Goal: Find specific page/section: Find specific page/section

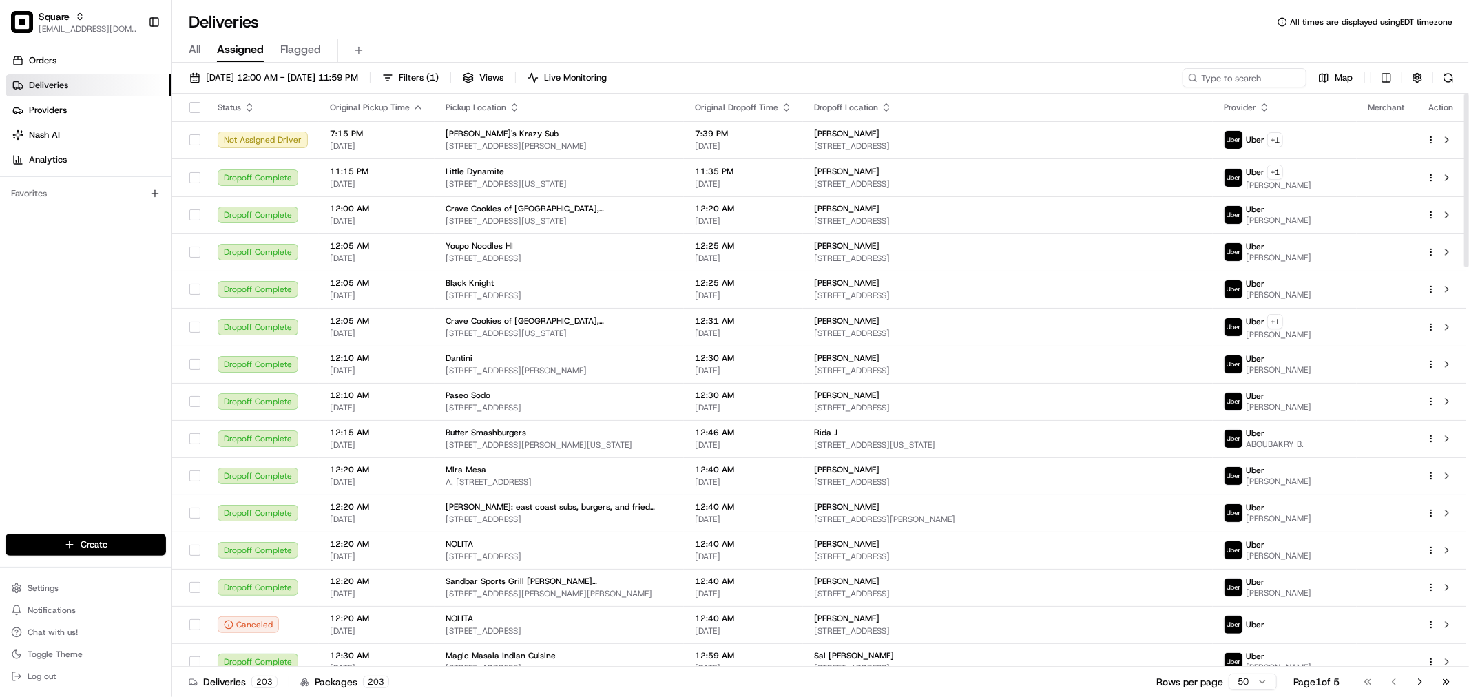
drag, startPoint x: 0, startPoint y: 0, endPoint x: 1073, endPoint y: 26, distance: 1073.3
click at [1073, 26] on div "Deliveries All times are displayed using EDT timezone" at bounding box center [820, 22] width 1297 height 22
click at [744, 49] on div "All Assigned Flagged" at bounding box center [820, 51] width 1297 height 24
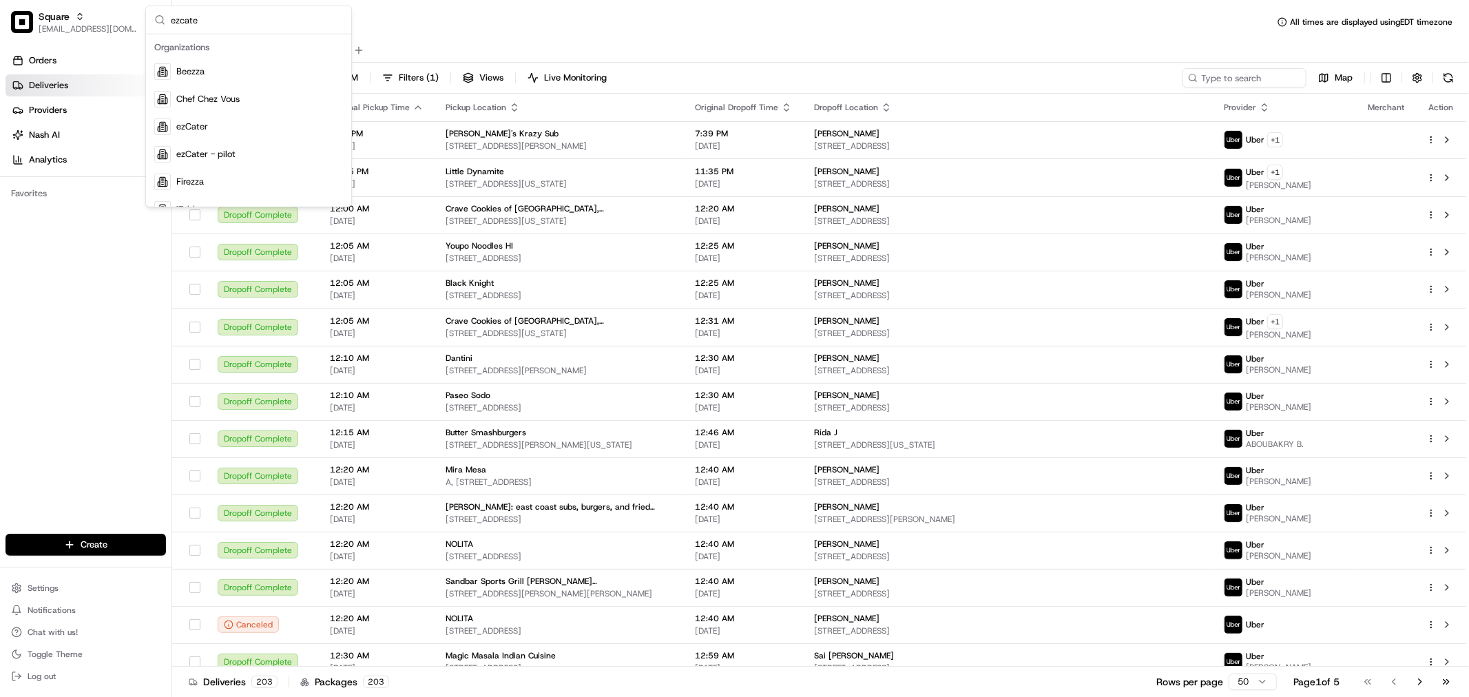
type input "ezcater"
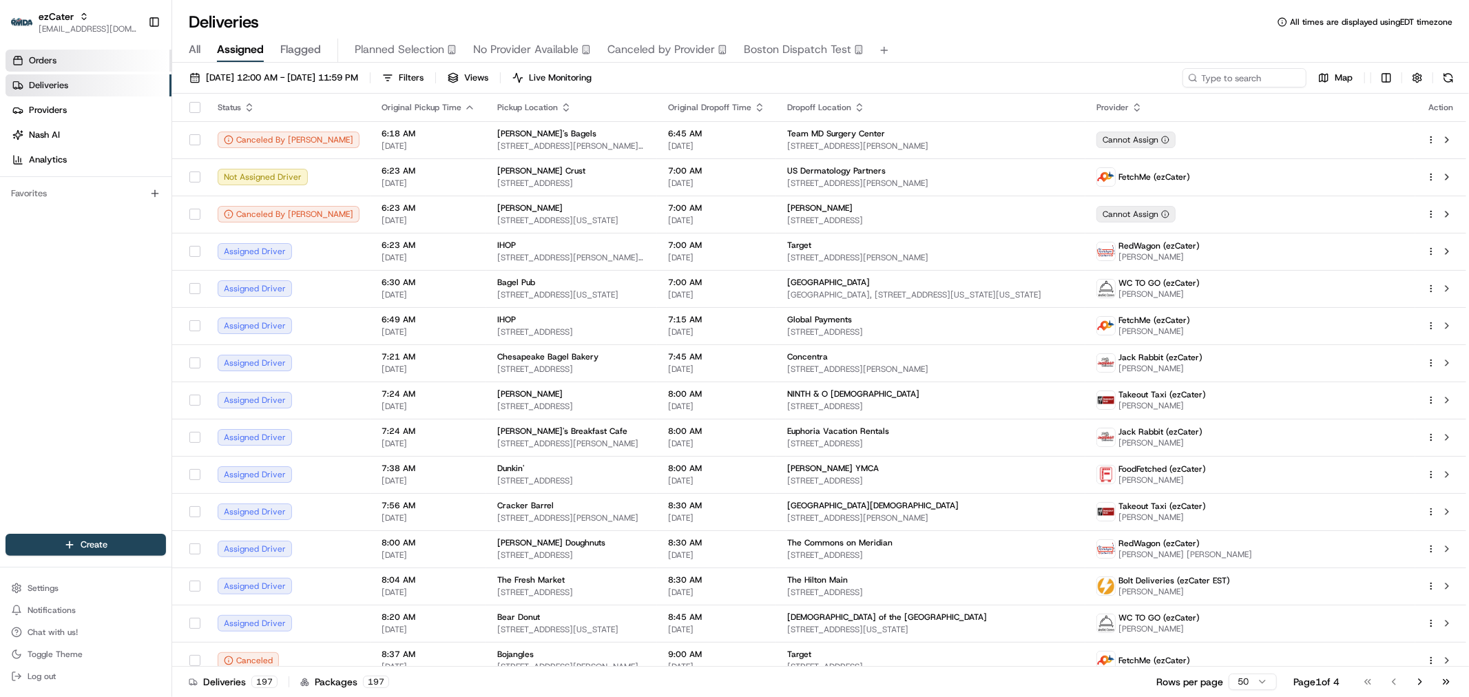
click at [98, 63] on link "Orders" at bounding box center [89, 61] width 166 height 22
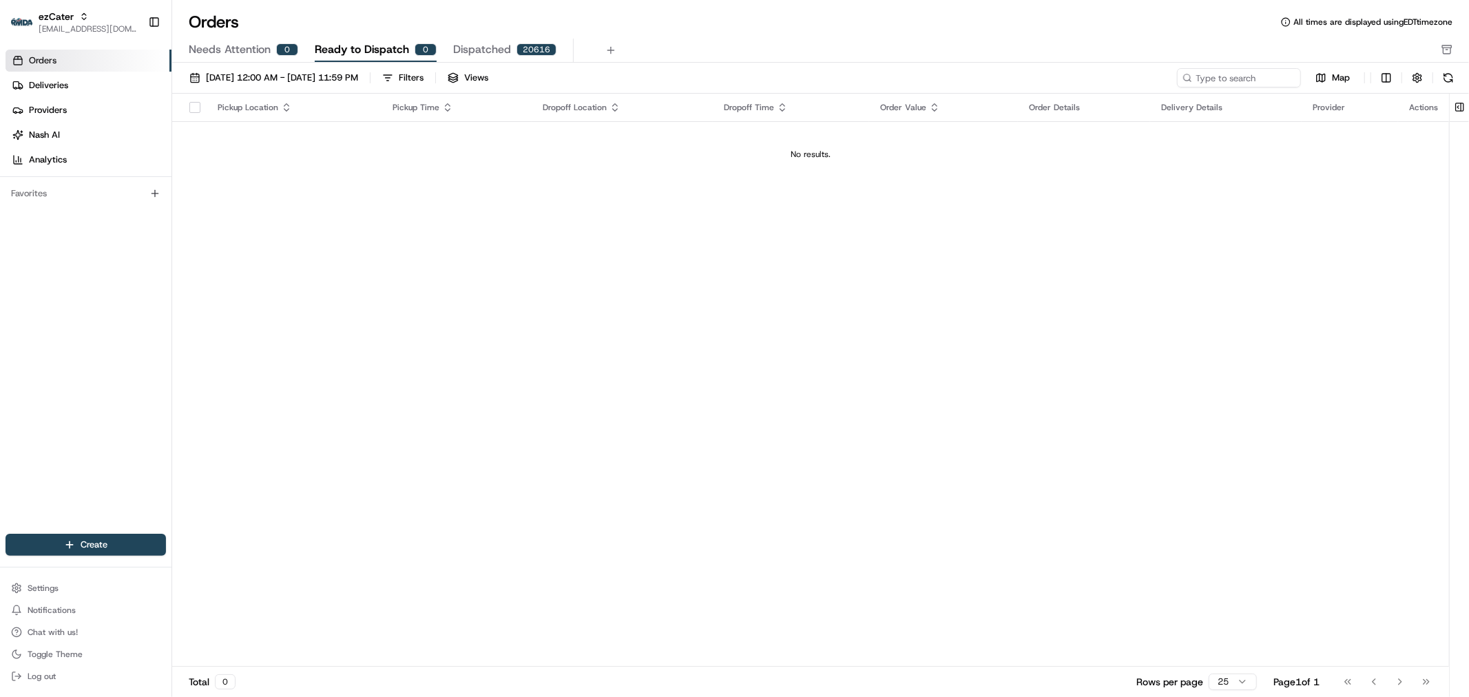
click at [271, 53] on button "Needs Attention 0" at bounding box center [244, 50] width 110 height 23
